Goal: Complete application form: Complete application form

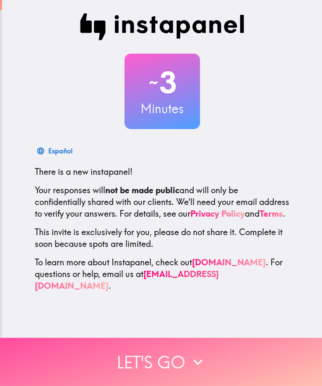
click at [182, 366] on button "Let's go" at bounding box center [161, 362] width 322 height 48
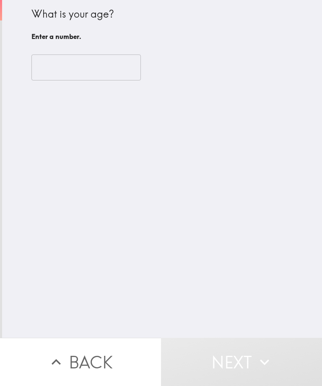
click at [98, 70] on input "number" at bounding box center [85, 68] width 109 height 26
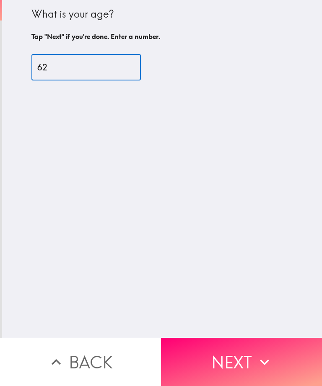
type input "62"
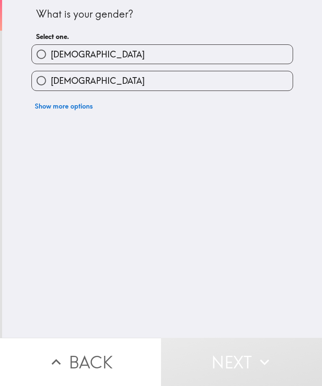
click at [262, 59] on label "[DEMOGRAPHIC_DATA]" at bounding box center [162, 54] width 261 height 19
click at [51, 59] on input "[DEMOGRAPHIC_DATA]" at bounding box center [41, 54] width 19 height 19
radio input "true"
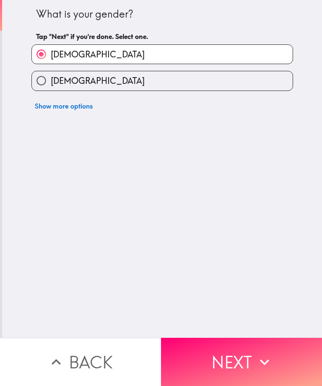
click at [242, 367] on button "Next" at bounding box center [241, 362] width 161 height 48
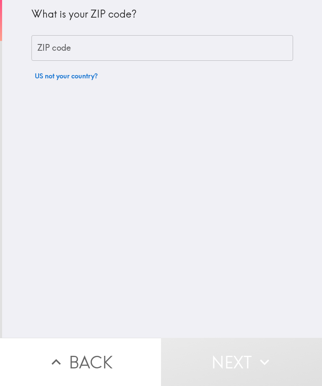
click at [242, 52] on input "ZIP code" at bounding box center [162, 48] width 262 height 26
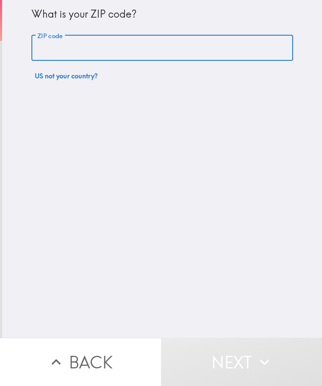
type input "78413"
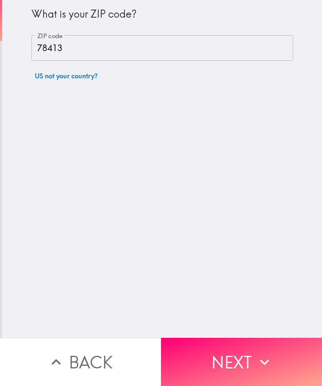
click at [260, 360] on icon "button" at bounding box center [264, 362] width 18 height 18
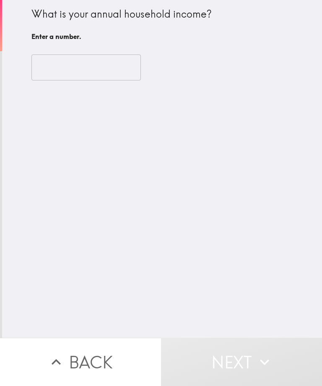
click at [109, 71] on input "number" at bounding box center [85, 68] width 109 height 26
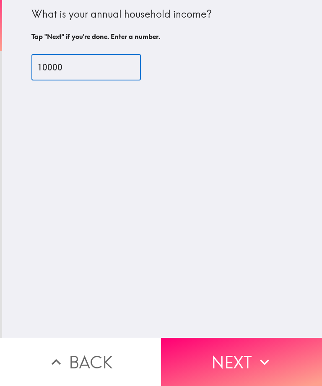
type input "10000"
